Goal: Task Accomplishment & Management: Complete application form

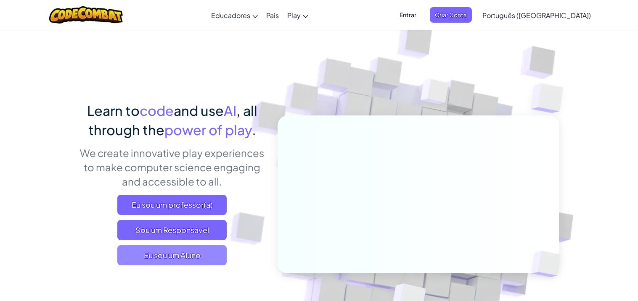
click at [204, 256] on span "Eu sou um Aluno" at bounding box center [171, 256] width 109 height 20
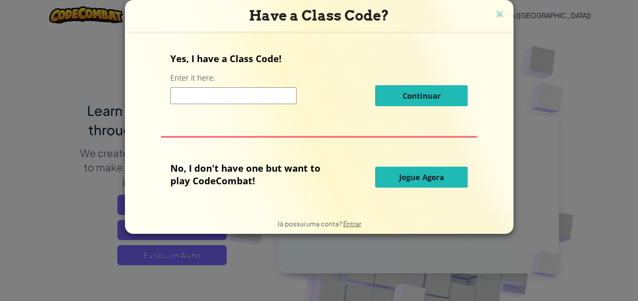
click at [274, 95] on input at bounding box center [233, 95] width 126 height 17
type input "MilkFarmName"
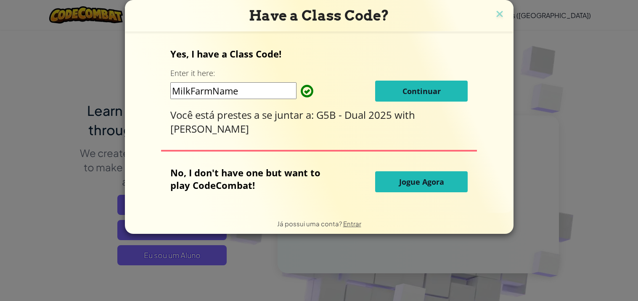
click at [393, 184] on button "Jogue Agora" at bounding box center [421, 182] width 92 height 21
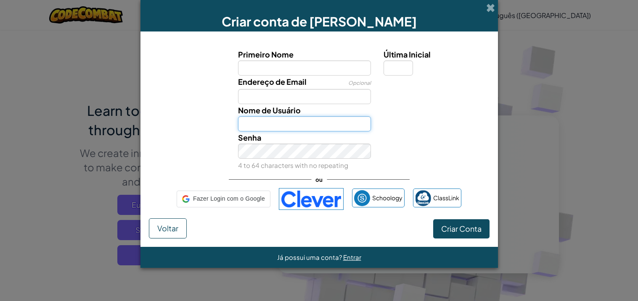
type input "[PERSON_NAME] E92653714"
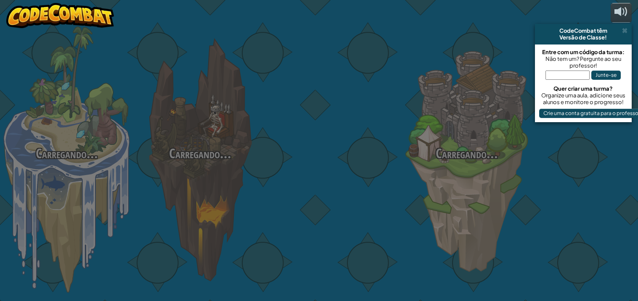
select select "pt-BR"
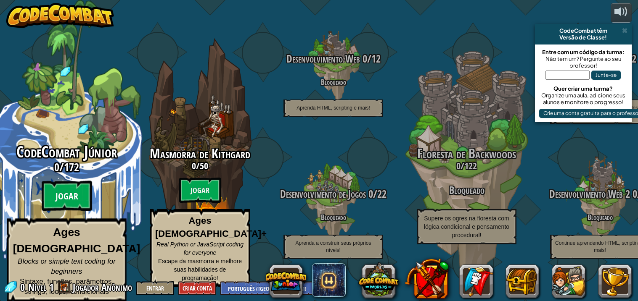
click at [74, 205] on btn "Jogar" at bounding box center [67, 196] width 50 height 30
select select "pt-BR"
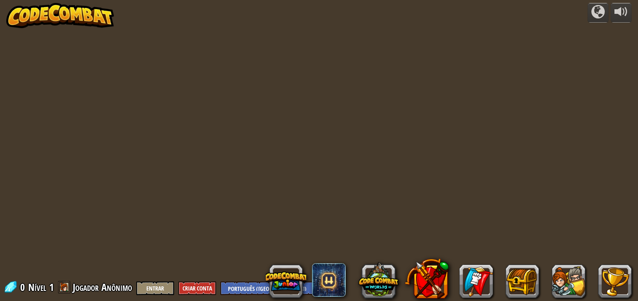
select select "pt-BR"
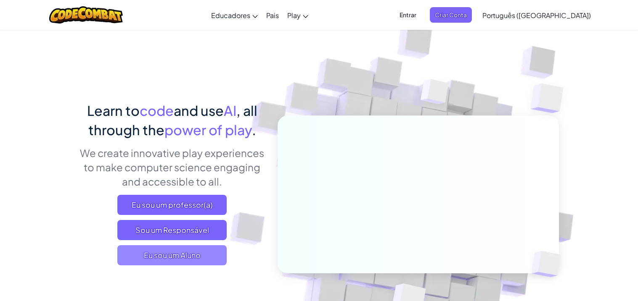
click at [181, 258] on span "Eu sou um Aluno" at bounding box center [171, 256] width 109 height 20
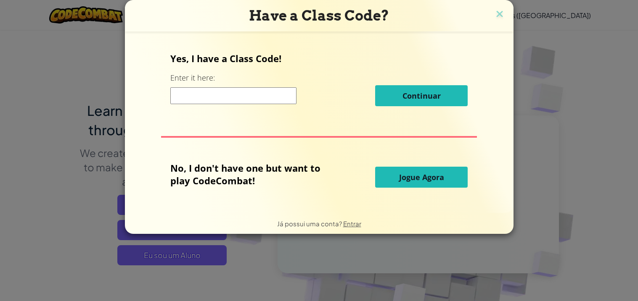
click at [261, 94] on input at bounding box center [233, 95] width 126 height 17
type input "MilkFarmName"
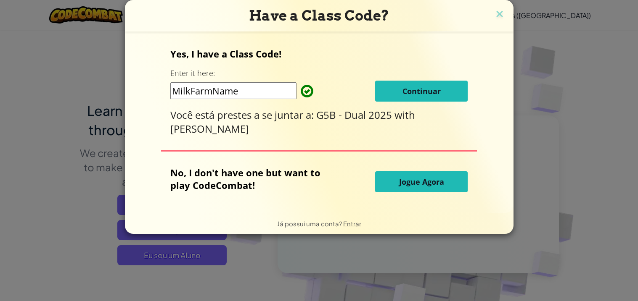
click at [413, 182] on span "Jogue Agora" at bounding box center [421, 182] width 45 height 10
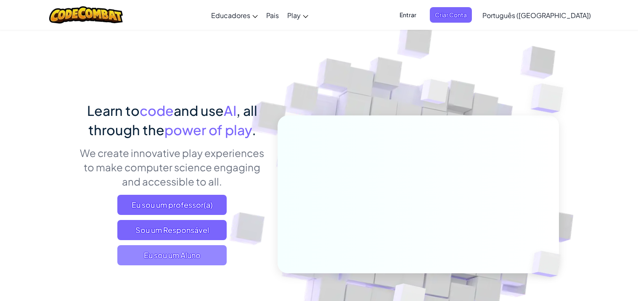
click at [197, 255] on span "Eu sou um Aluno" at bounding box center [171, 256] width 109 height 20
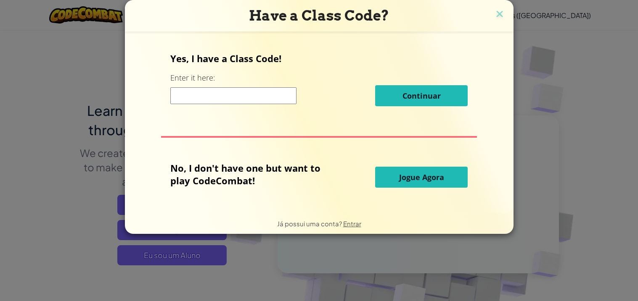
click at [260, 98] on input at bounding box center [233, 95] width 126 height 17
type input "MilkFarmName"
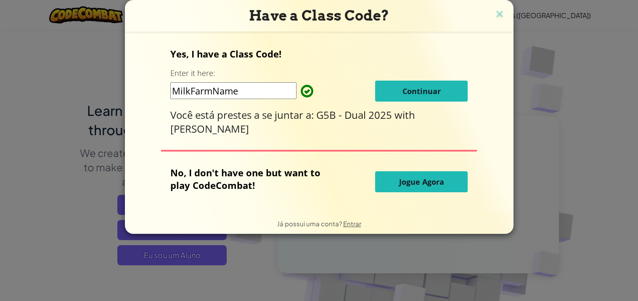
click at [440, 90] on button "Continuar" at bounding box center [421, 91] width 92 height 21
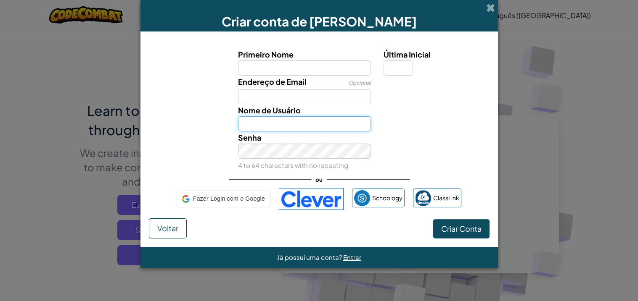
type input "[PERSON_NAME] E92653714"
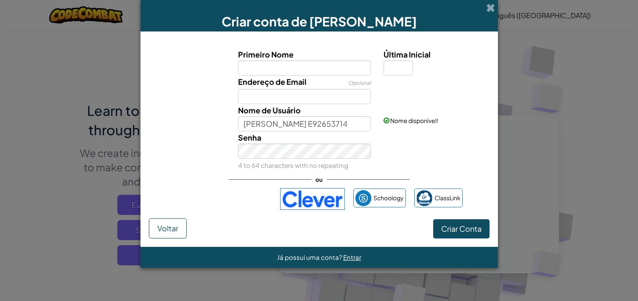
click at [313, 104] on div "Nome de Usuário [PERSON_NAME] E92653714" at bounding box center [304, 117] width 145 height 27
drag, startPoint x: 313, startPoint y: 103, endPoint x: 327, endPoint y: 100, distance: 13.9
click at [327, 100] on div "Primeiro Nome Última Inicial Endereço de Email Opcional Nome de Usuário [PERSON…" at bounding box center [319, 109] width 336 height 122
click at [301, 63] on input "Primeiro Nome" at bounding box center [304, 68] width 133 height 15
type input "[PERSON_NAME]"
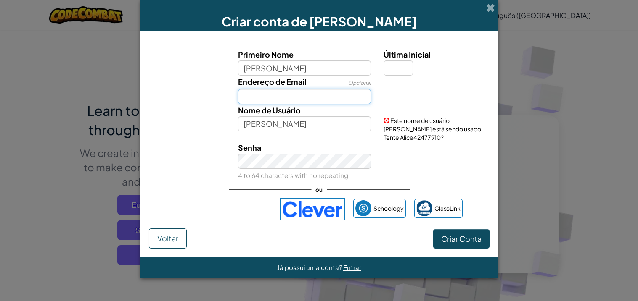
click at [295, 102] on input "Endereço de Email" at bounding box center [304, 96] width 133 height 15
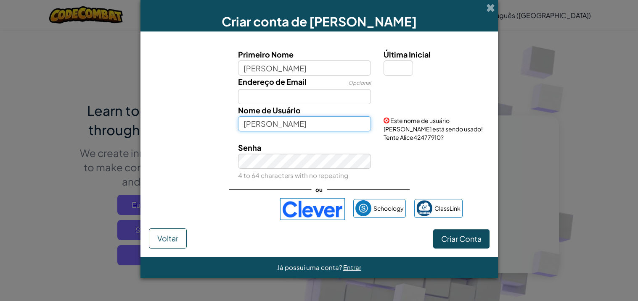
click at [274, 118] on input "[PERSON_NAME]" at bounding box center [304, 123] width 133 height 15
type input "[PERSON_NAME] E92653714"
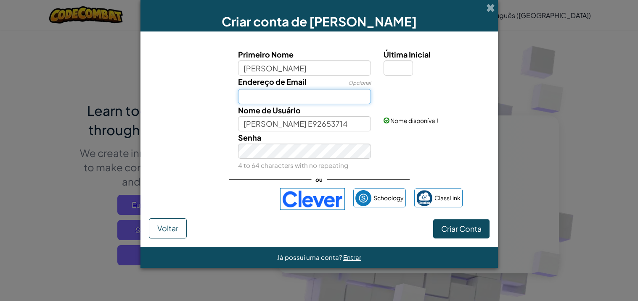
click at [311, 96] on input "Endereço de Email" at bounding box center [304, 96] width 133 height 15
type input "[PERSON_NAME][EMAIL_ADDRESS][PERSON_NAME][DOMAIN_NAME]"
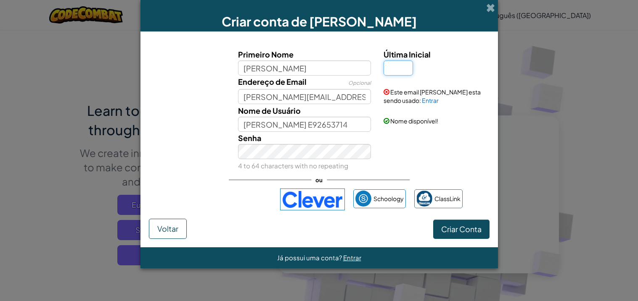
click at [392, 64] on input "Última Inicial" at bounding box center [397, 68] width 29 height 15
type input "e"
click at [466, 227] on span "Criar Conta" at bounding box center [461, 229] width 40 height 10
type input "AliceE"
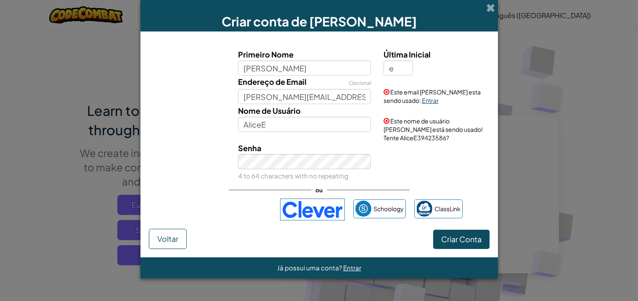
click at [422, 100] on link "Entrar" at bounding box center [430, 101] width 17 height 8
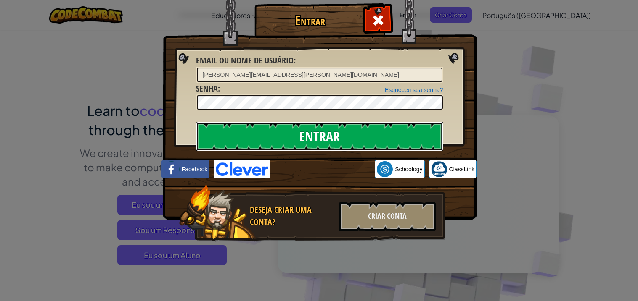
click at [398, 140] on input "Entrar" at bounding box center [319, 136] width 247 height 29
